Goal: Book appointment/travel/reservation

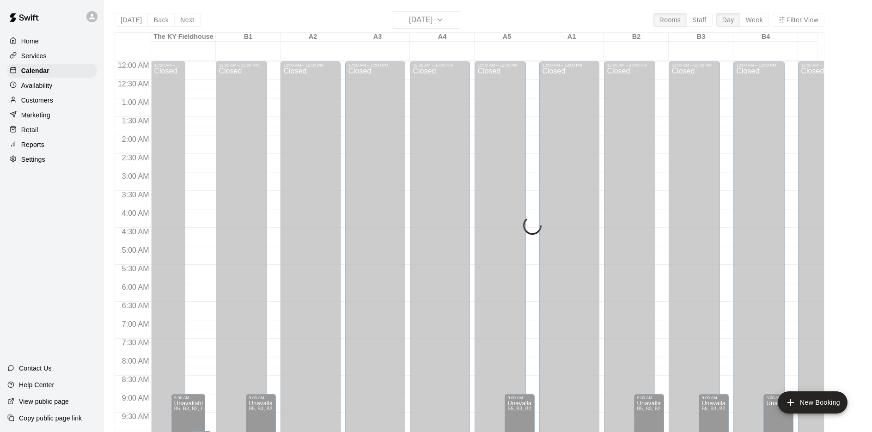
scroll to position [299, 0]
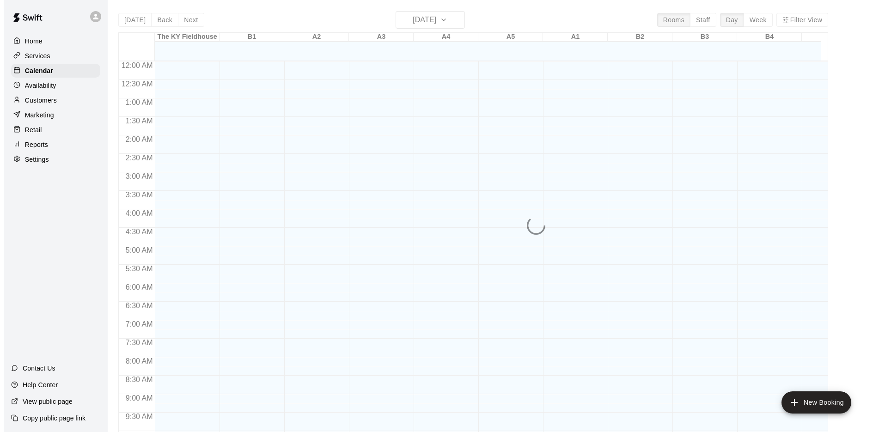
scroll to position [478, 0]
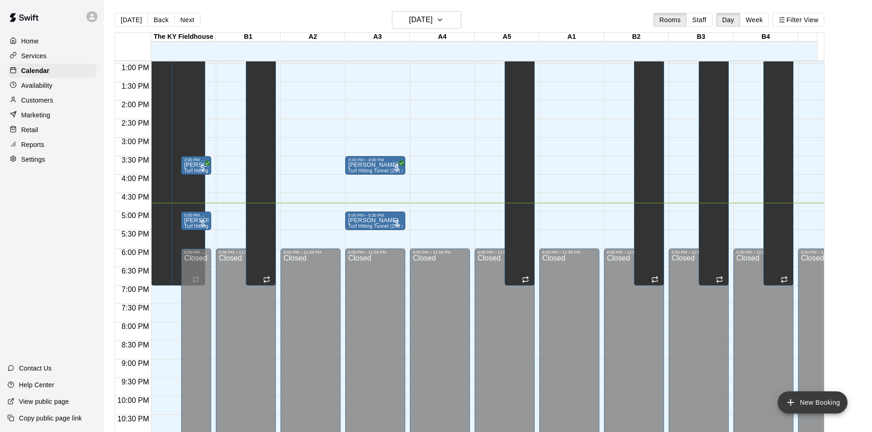
click at [817, 404] on button "New Booking" at bounding box center [812, 402] width 70 height 22
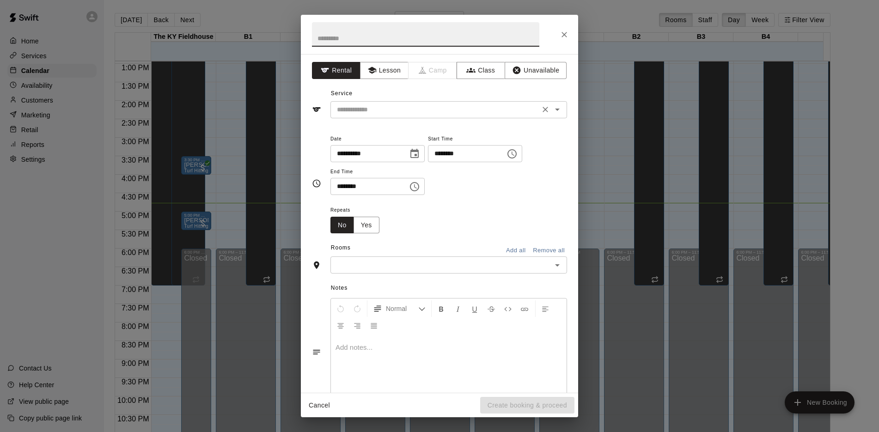
click at [433, 113] on input "text" at bounding box center [435, 110] width 204 height 12
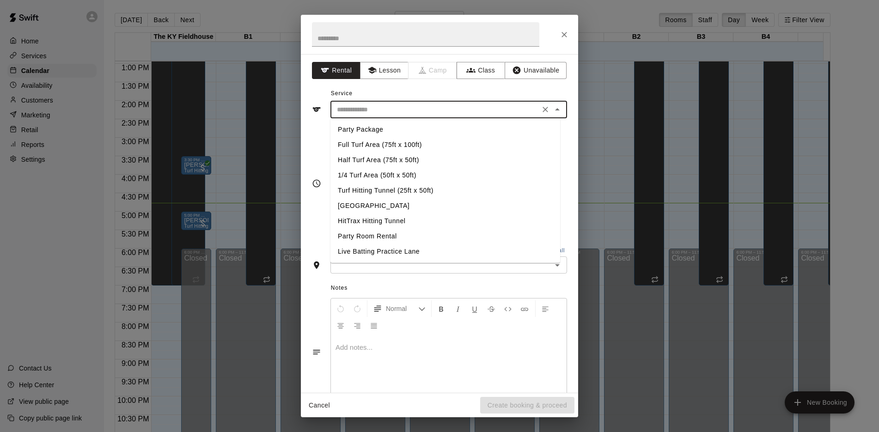
click at [362, 189] on li "Turf Hitting Tunnel (25ft x 50ft)" at bounding box center [445, 190] width 230 height 15
type input "**********"
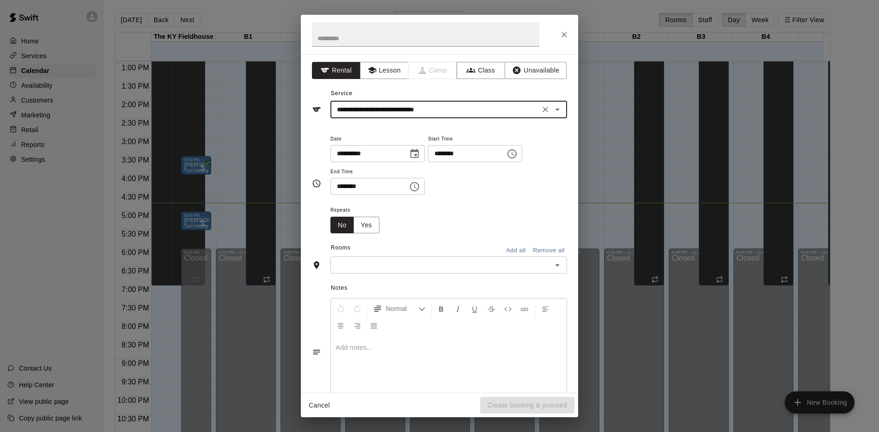
click at [387, 259] on input "text" at bounding box center [441, 265] width 216 height 12
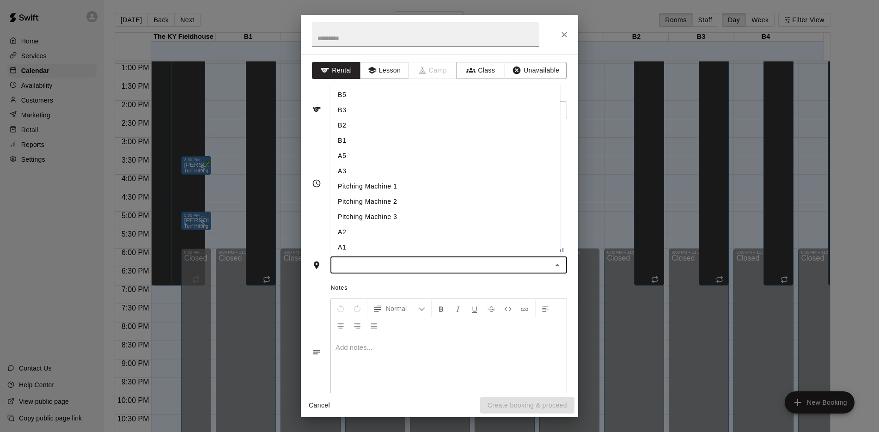
click at [365, 244] on li "A1" at bounding box center [445, 247] width 230 height 15
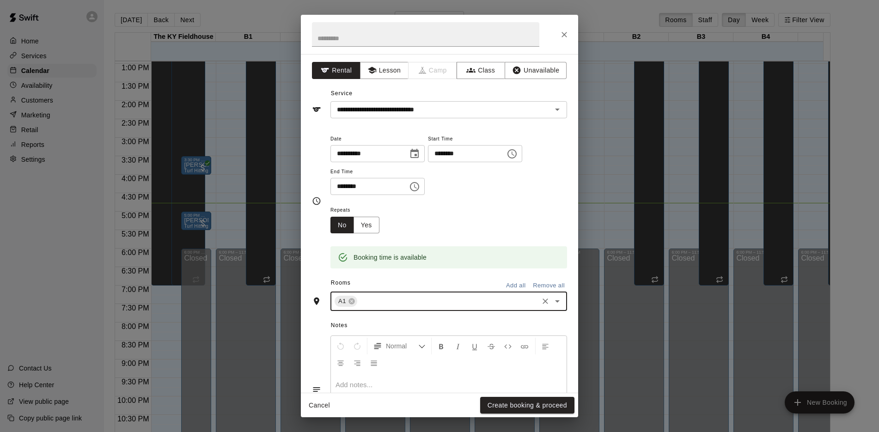
click at [551, 300] on icon "Open" at bounding box center [556, 301] width 11 height 11
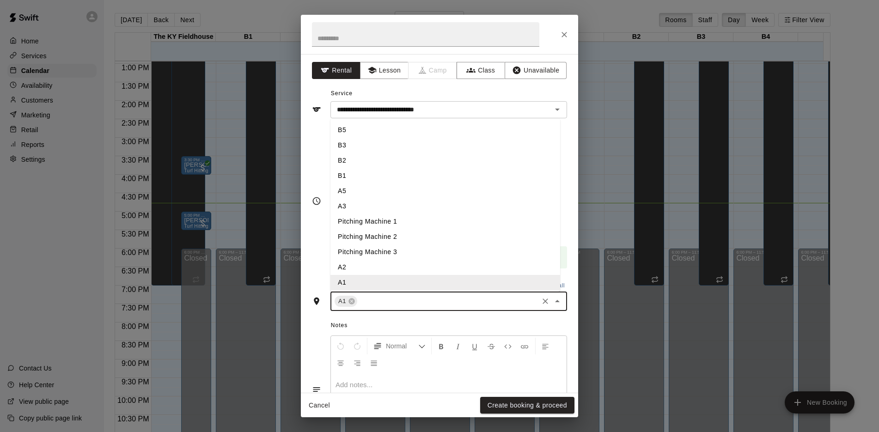
click at [378, 207] on li "A3" at bounding box center [445, 206] width 230 height 15
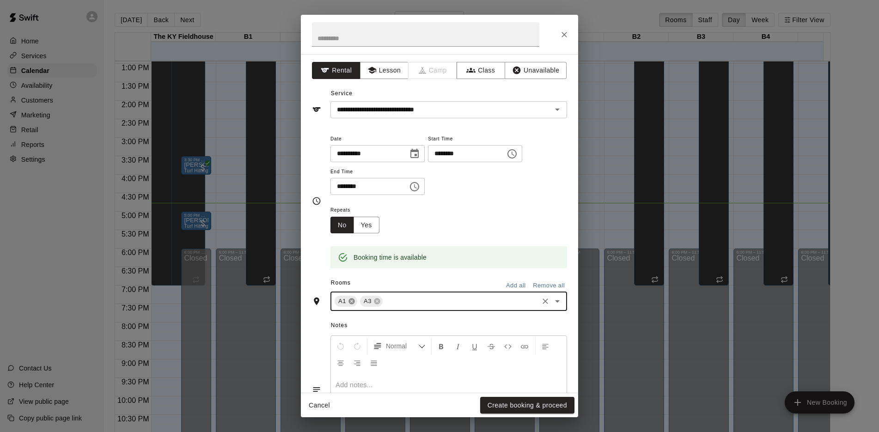
click at [352, 303] on icon at bounding box center [351, 301] width 6 height 6
click at [517, 151] on icon "Choose time, selected time is 4:00 PM" at bounding box center [511, 153] width 11 height 11
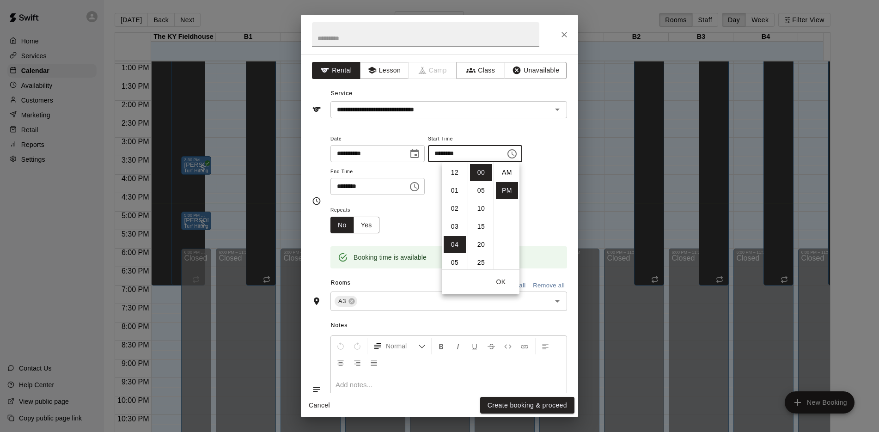
scroll to position [17, 0]
click at [453, 190] on li "05" at bounding box center [454, 190] width 22 height 17
type input "********"
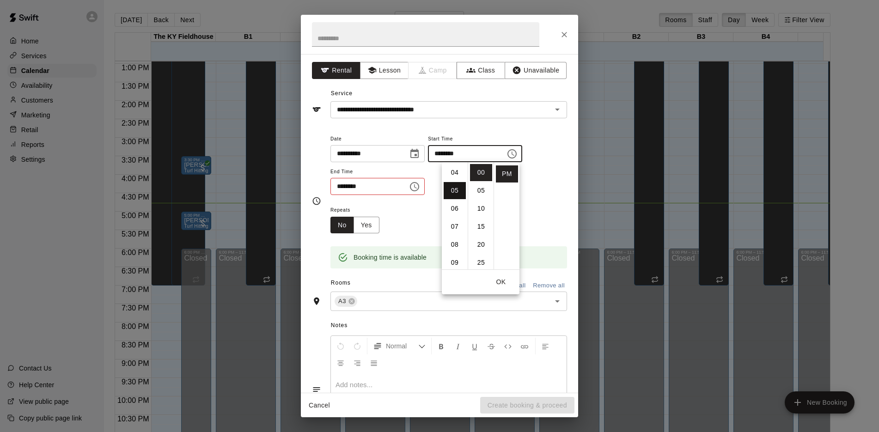
scroll to position [90, 0]
click at [420, 186] on icon "Choose time, selected time is 4:30 PM" at bounding box center [414, 186] width 11 height 11
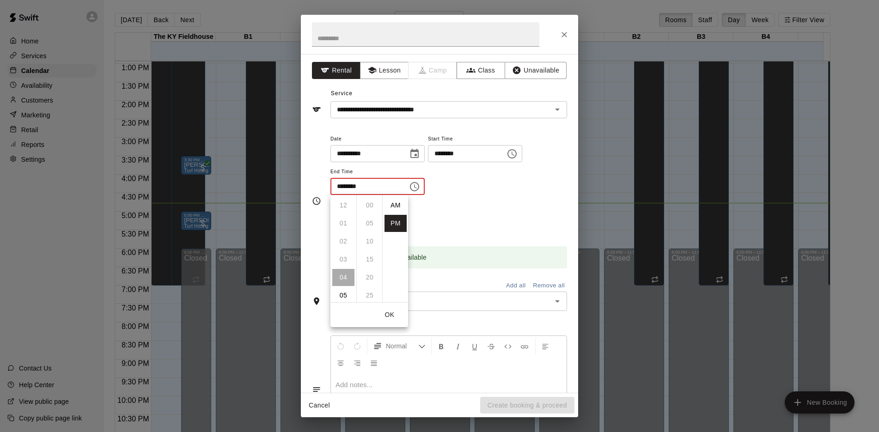
scroll to position [17, 0]
click at [339, 224] on li "05" at bounding box center [343, 223] width 22 height 17
type input "********"
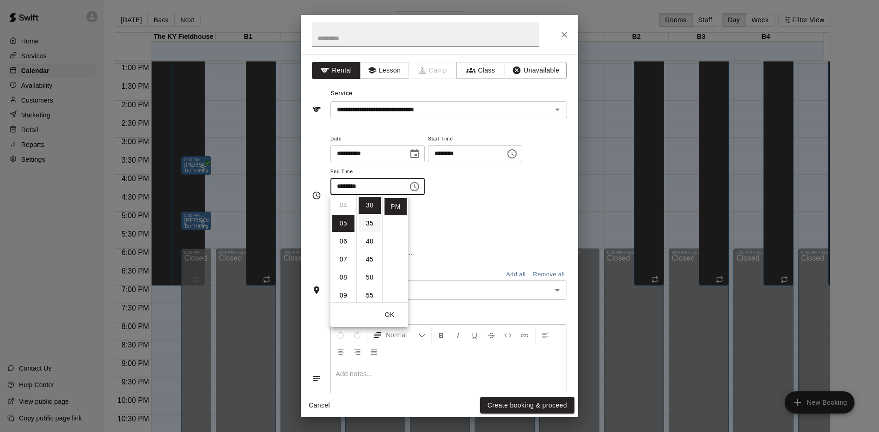
scroll to position [90, 0]
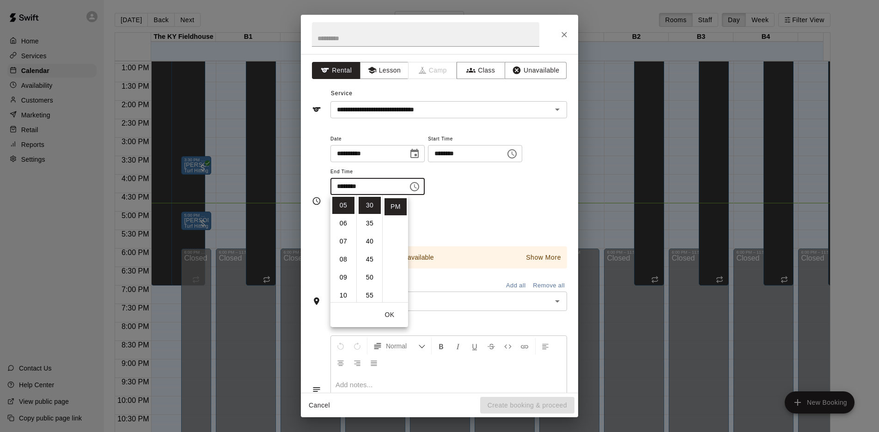
click at [473, 228] on div "Repeats No Yes" at bounding box center [448, 218] width 236 height 29
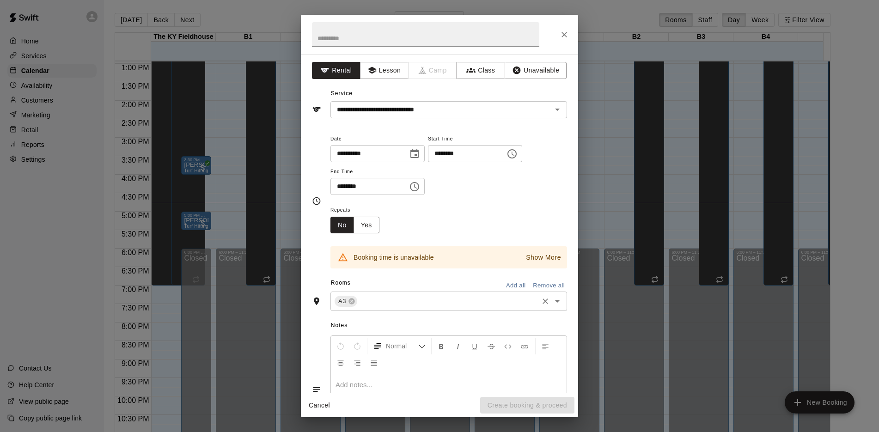
click at [551, 298] on icon "Open" at bounding box center [556, 301] width 11 height 11
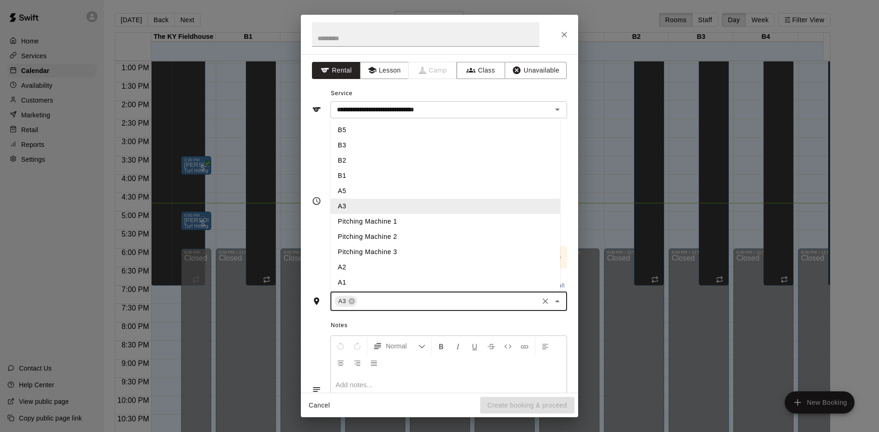
click at [422, 279] on li "A1" at bounding box center [445, 282] width 230 height 15
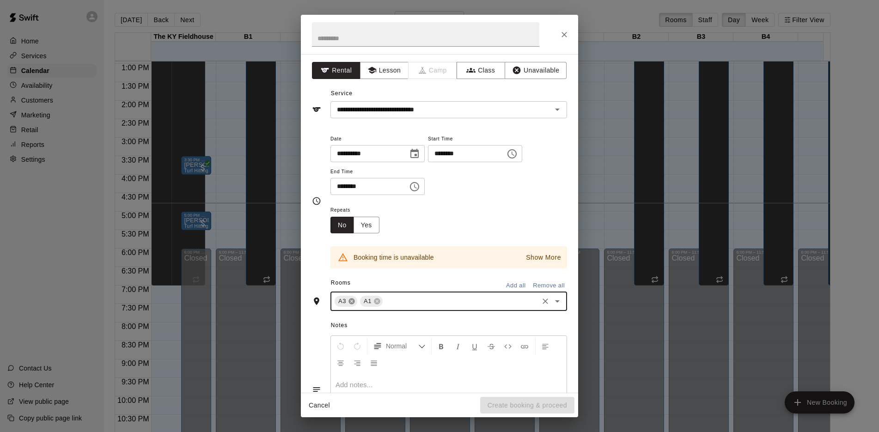
click at [350, 303] on icon at bounding box center [351, 301] width 6 height 6
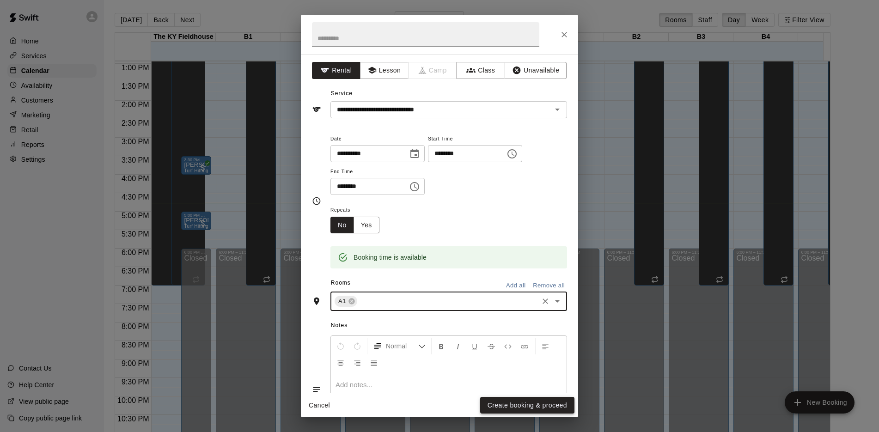
click at [550, 404] on button "Create booking & proceed" at bounding box center [527, 405] width 94 height 17
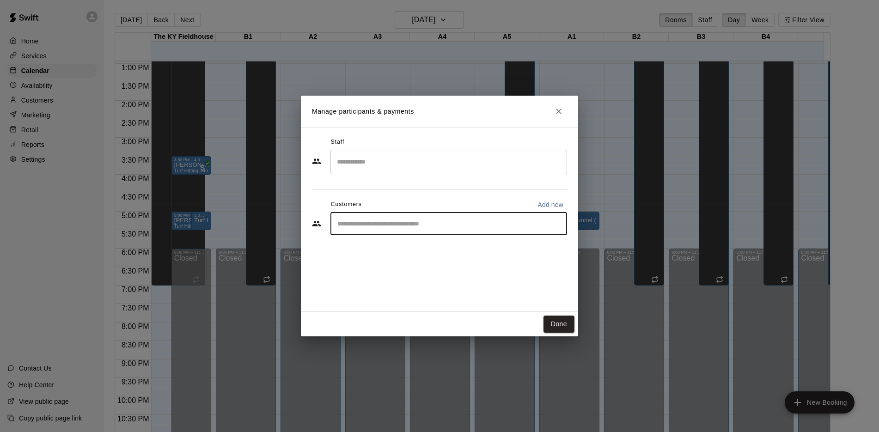
click at [398, 224] on input "Start typing to search customers..." at bounding box center [448, 223] width 228 height 9
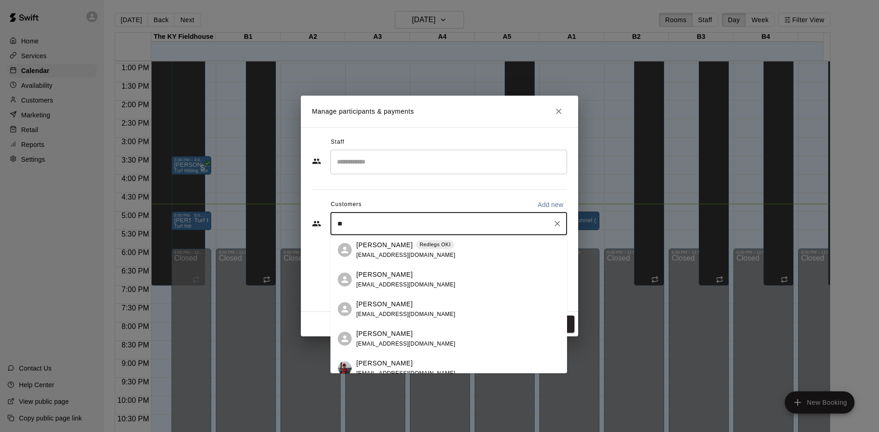
type input "*"
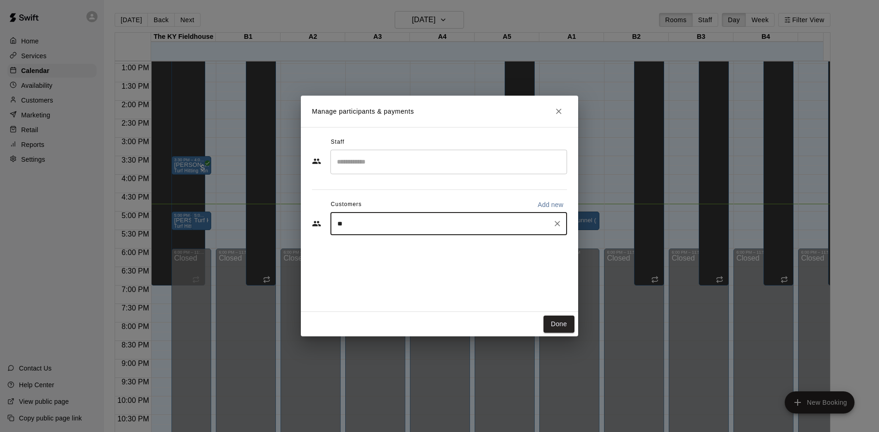
type input "***"
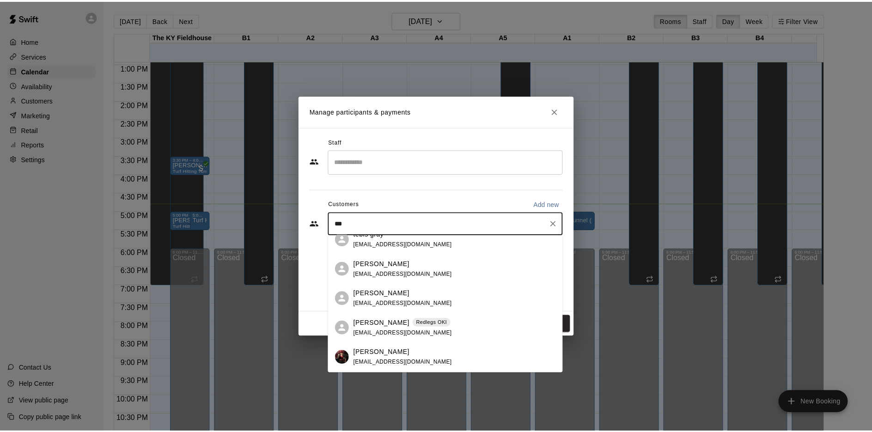
scroll to position [42, 0]
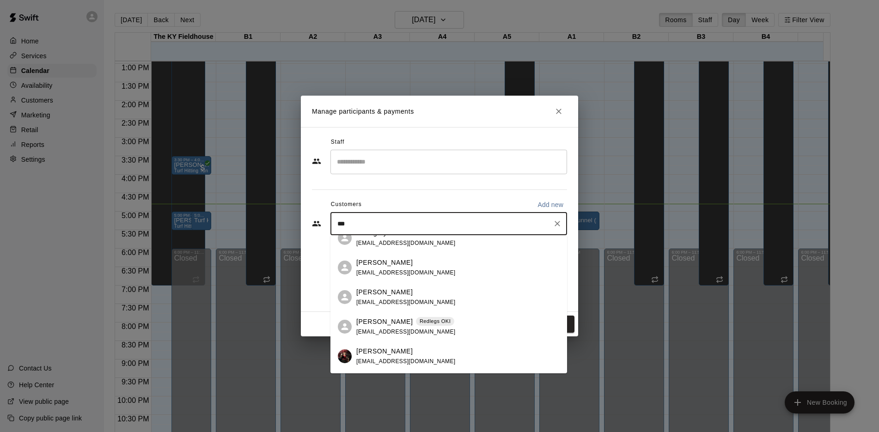
click at [455, 324] on div "Jon Ray Redlegs OKI" at bounding box center [405, 322] width 99 height 10
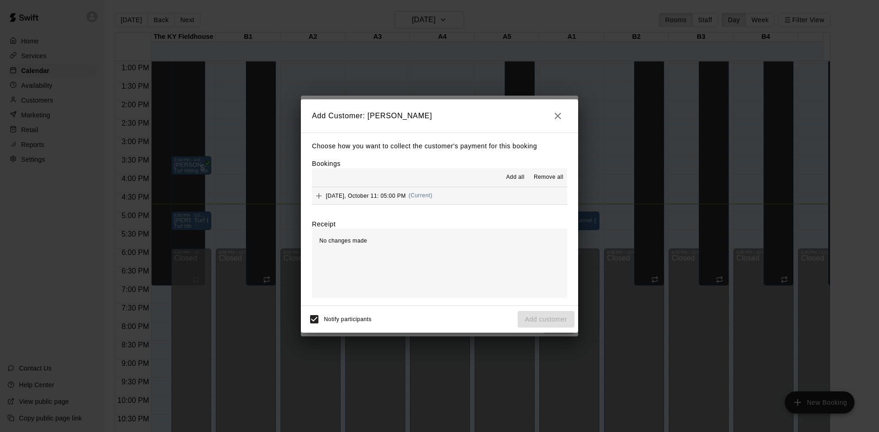
click at [489, 195] on button "Saturday, October 11: 05:00 PM (Current)" at bounding box center [439, 195] width 255 height 17
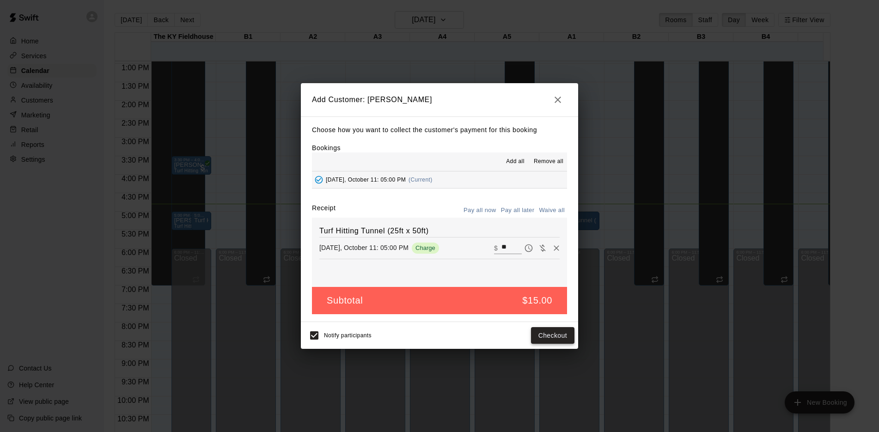
click at [558, 336] on button "Checkout" at bounding box center [552, 335] width 43 height 17
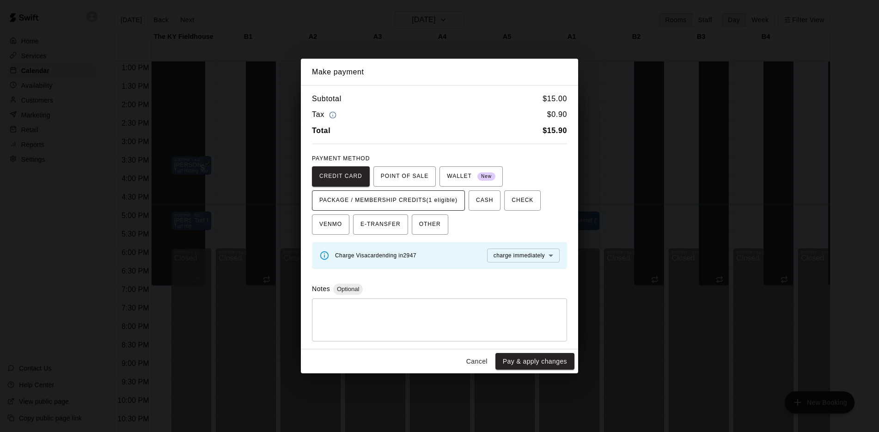
click at [403, 197] on span "PACKAGE / MEMBERSHIP CREDITS (1 eligible)" at bounding box center [388, 200] width 138 height 15
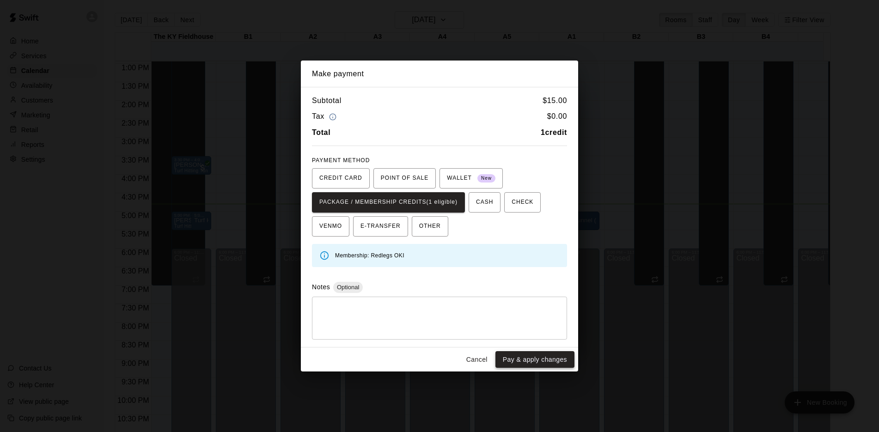
click at [537, 358] on button "Pay & apply changes" at bounding box center [534, 359] width 79 height 17
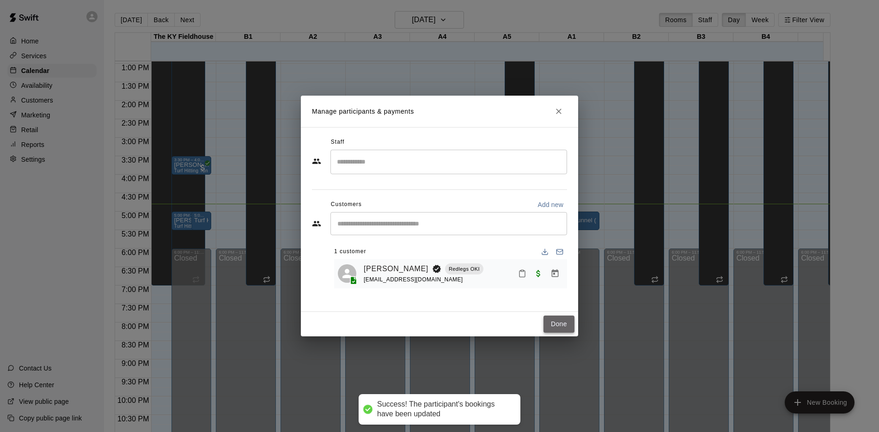
click at [552, 327] on button "Done" at bounding box center [558, 323] width 31 height 17
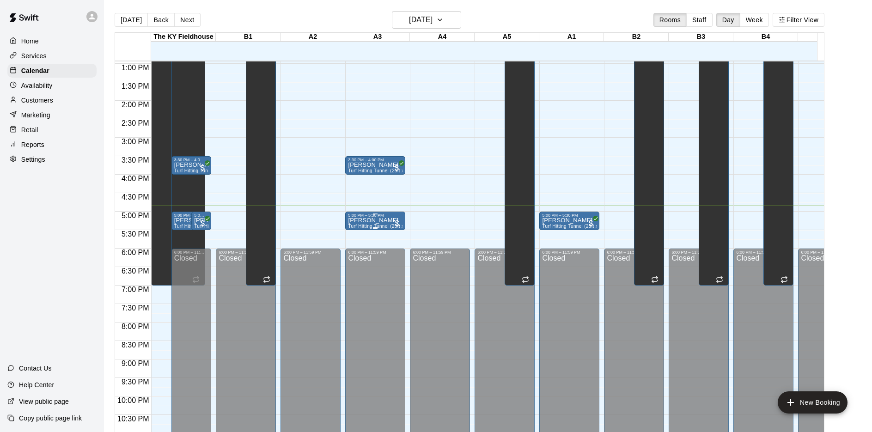
click at [379, 220] on p "Jake Seeger" at bounding box center [375, 220] width 55 height 0
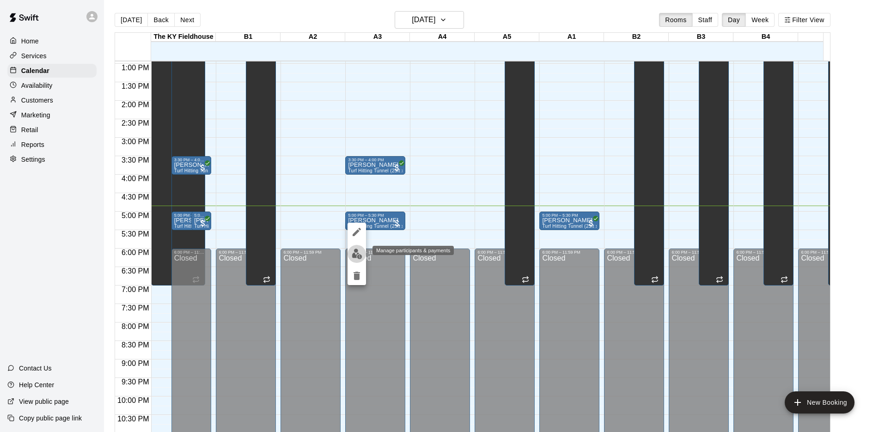
click at [353, 251] on img "edit" at bounding box center [356, 253] width 11 height 11
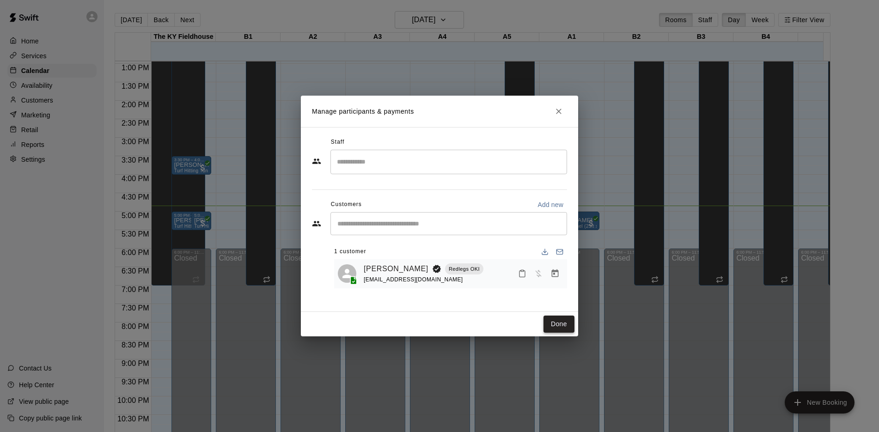
click at [552, 326] on button "Done" at bounding box center [558, 323] width 31 height 17
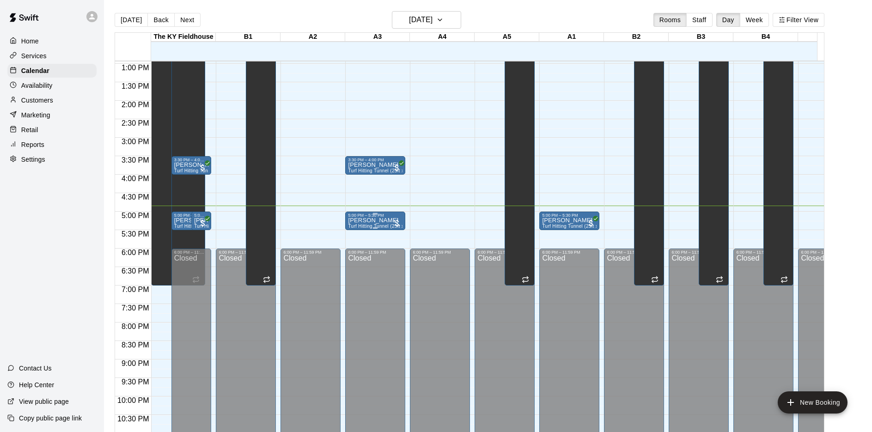
click at [391, 224] on div "Jake Seeger Turf Hitting Tunnel (25ft x 50ft)" at bounding box center [375, 434] width 55 height 432
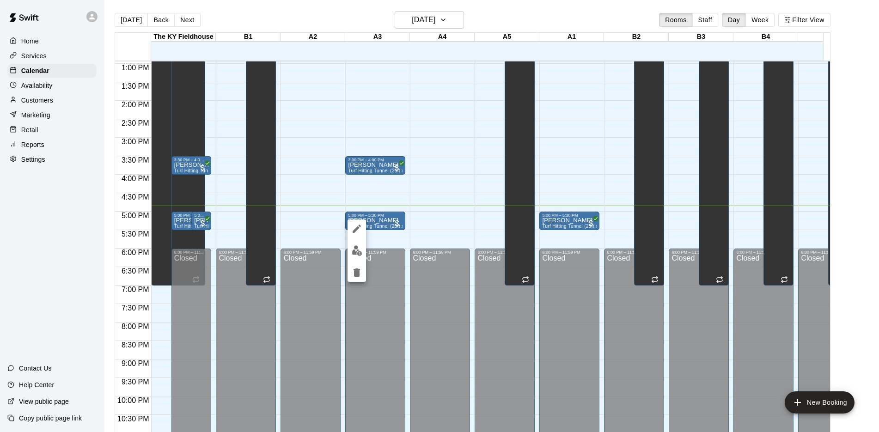
click at [351, 251] on img "edit" at bounding box center [356, 250] width 11 height 11
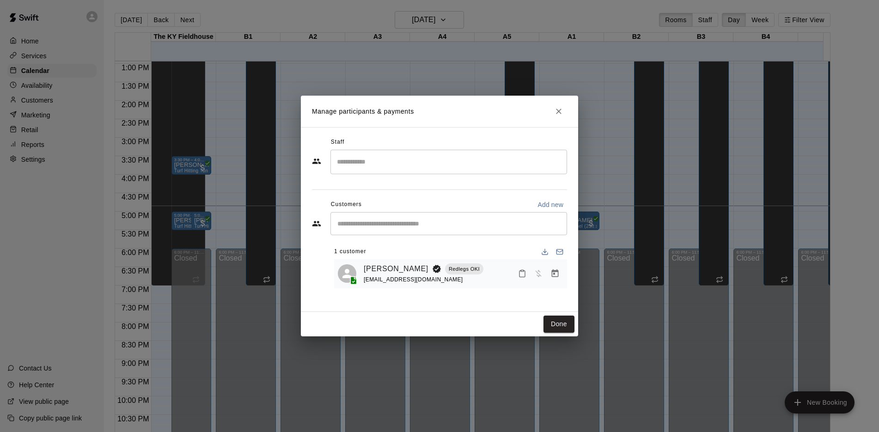
click at [499, 272] on div "Jake Seeger Redlegs OKI jmjseeger@gmail.com" at bounding box center [464, 274] width 200 height 22
click at [553, 276] on icon "Manage bookings & payment" at bounding box center [554, 273] width 9 height 9
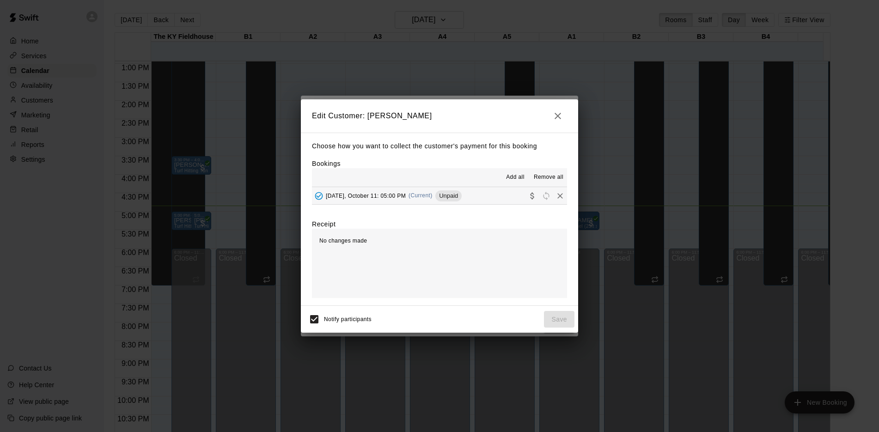
click at [500, 199] on button "Saturday, October 11: 05:00 PM (Current) Unpaid" at bounding box center [439, 195] width 255 height 17
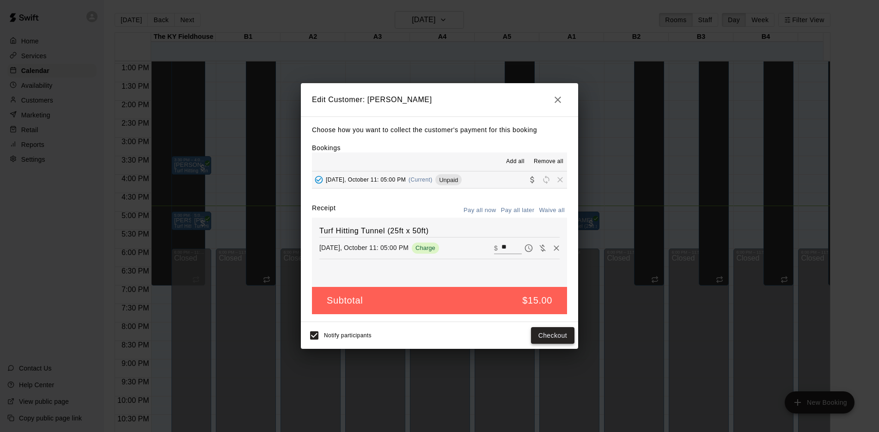
click at [556, 338] on button "Checkout" at bounding box center [552, 335] width 43 height 17
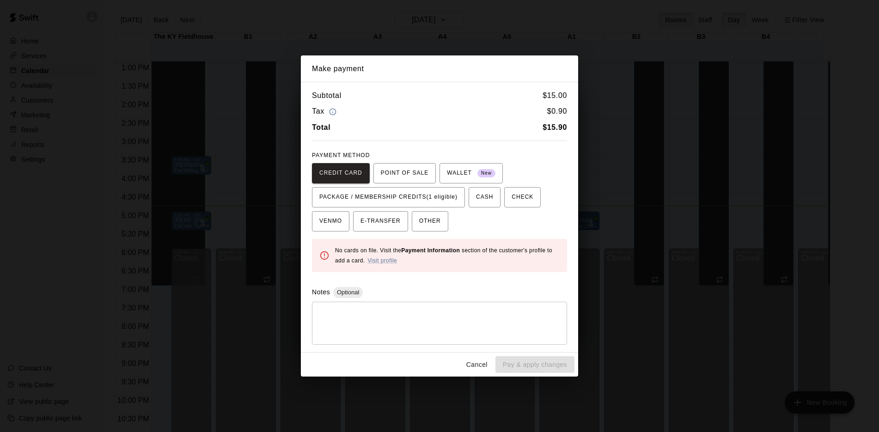
click at [478, 365] on button "Cancel" at bounding box center [477, 364] width 30 height 17
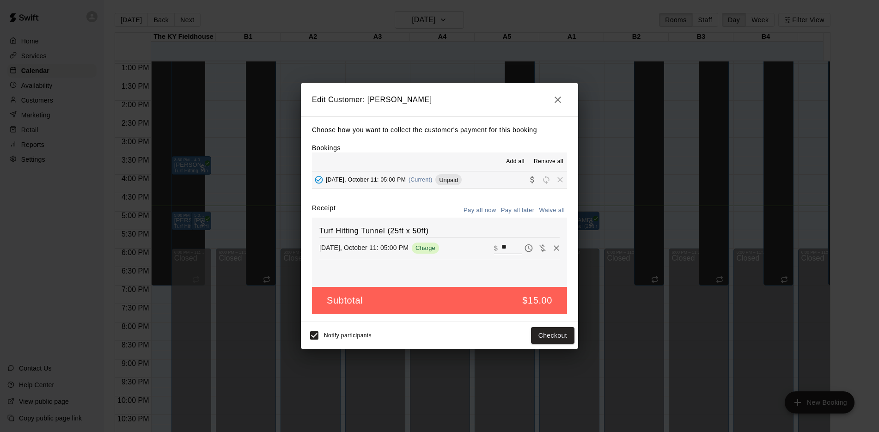
click at [560, 100] on icon "button" at bounding box center [557, 99] width 11 height 11
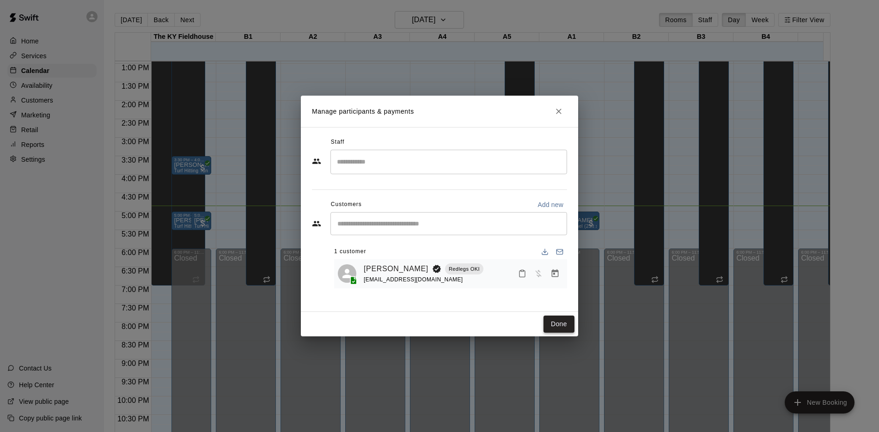
click at [560, 321] on button "Done" at bounding box center [558, 323] width 31 height 17
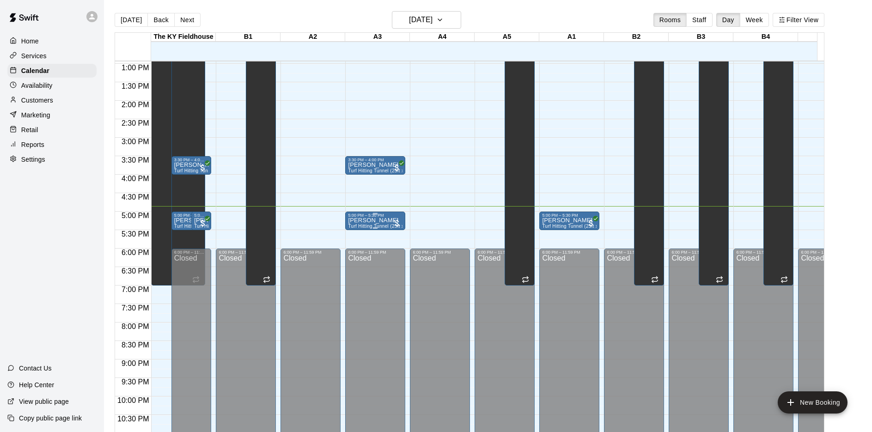
click at [394, 224] on div at bounding box center [396, 222] width 9 height 9
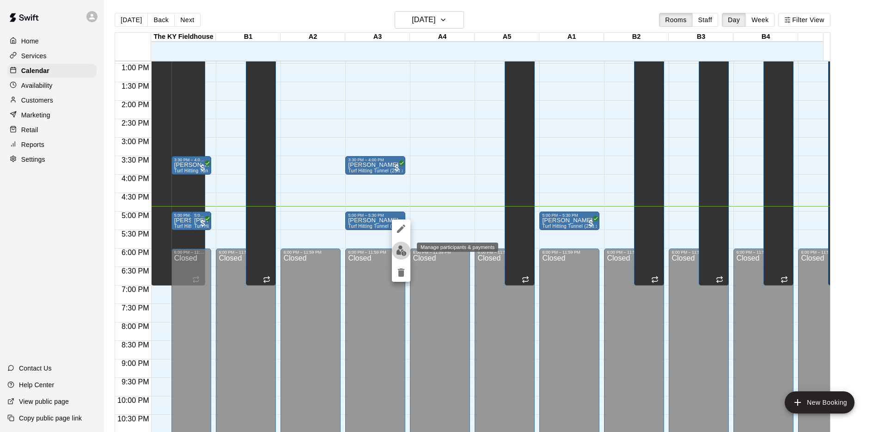
click at [398, 245] on button "edit" at bounding box center [401, 251] width 18 height 18
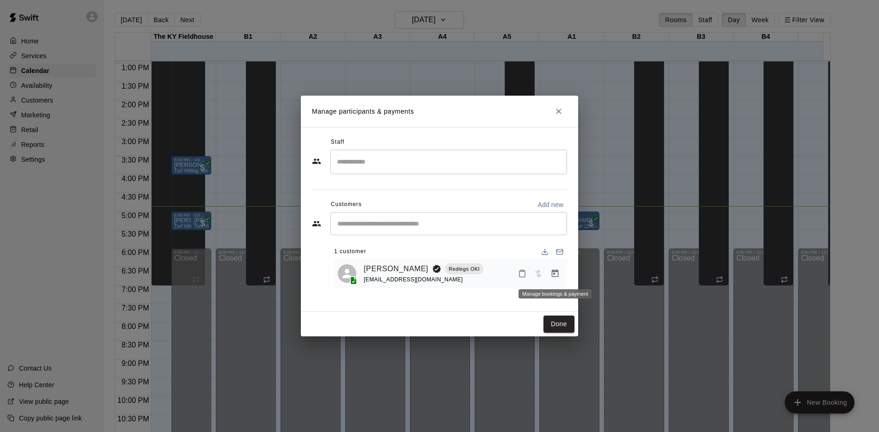
click at [552, 275] on icon "Manage bookings & payment" at bounding box center [554, 273] width 9 height 9
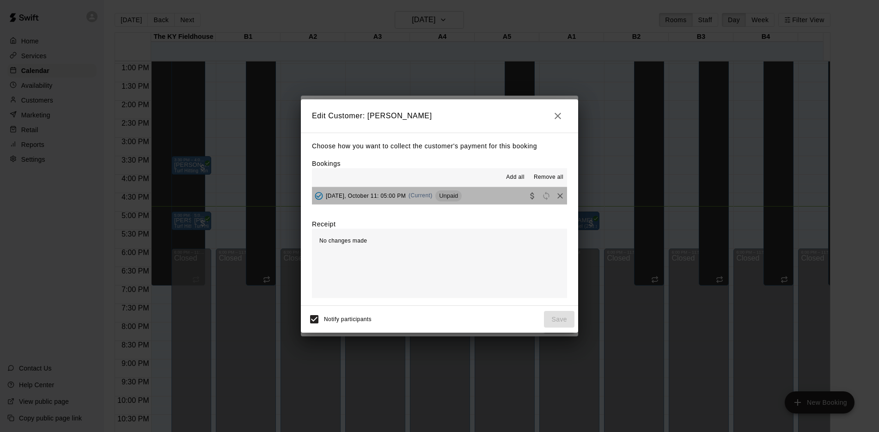
click at [479, 202] on button "Saturday, October 11: 05:00 PM (Current) Unpaid" at bounding box center [439, 195] width 255 height 17
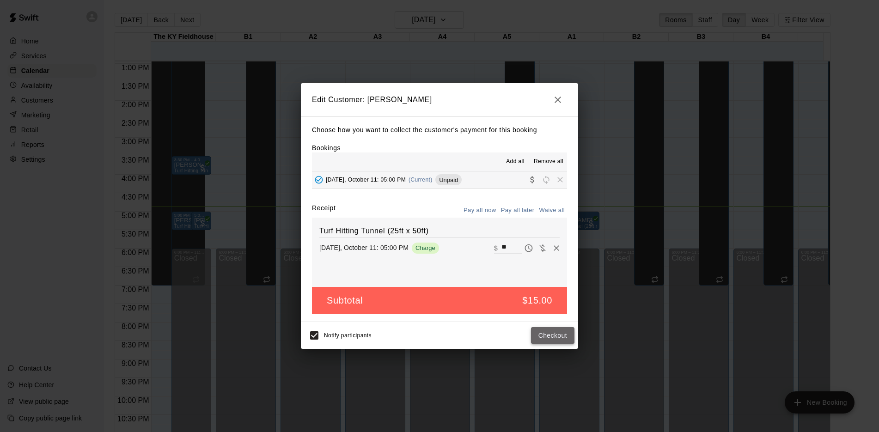
click at [553, 332] on button "Checkout" at bounding box center [552, 335] width 43 height 17
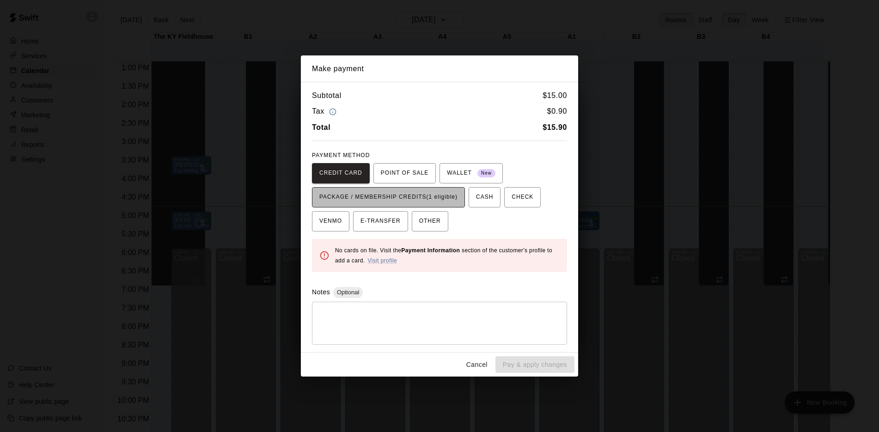
click at [393, 202] on span "PACKAGE / MEMBERSHIP CREDITS (1 eligible)" at bounding box center [388, 197] width 138 height 15
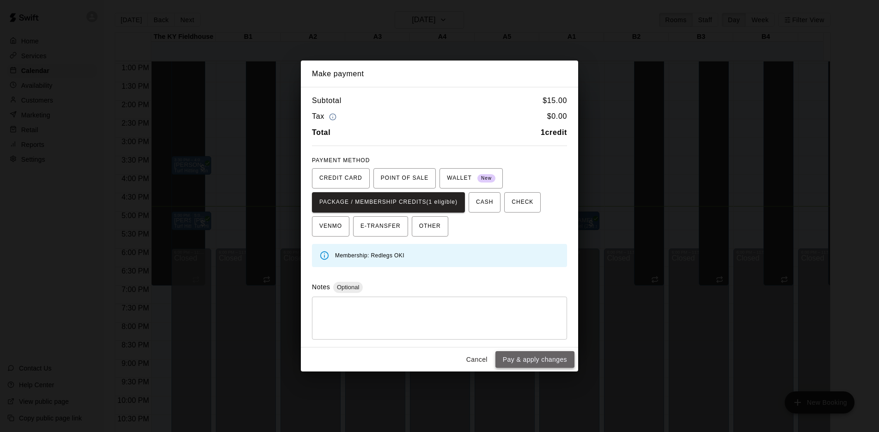
click at [534, 358] on button "Pay & apply changes" at bounding box center [534, 359] width 79 height 17
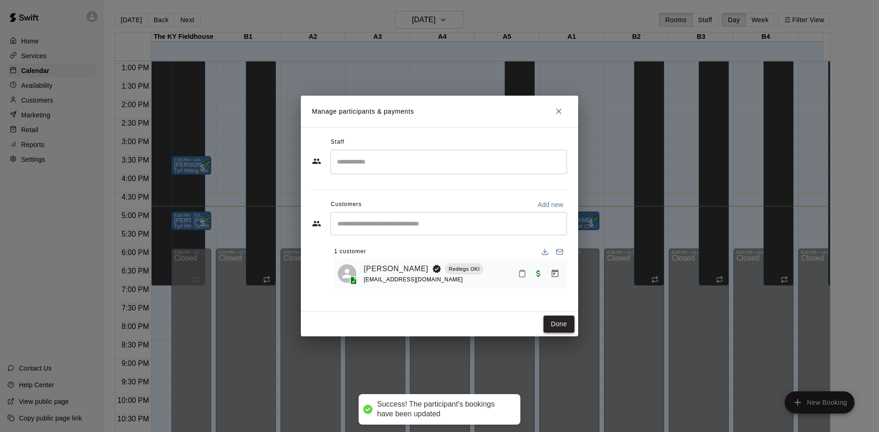
click at [556, 324] on button "Done" at bounding box center [558, 323] width 31 height 17
